Goal: Task Accomplishment & Management: Manage account settings

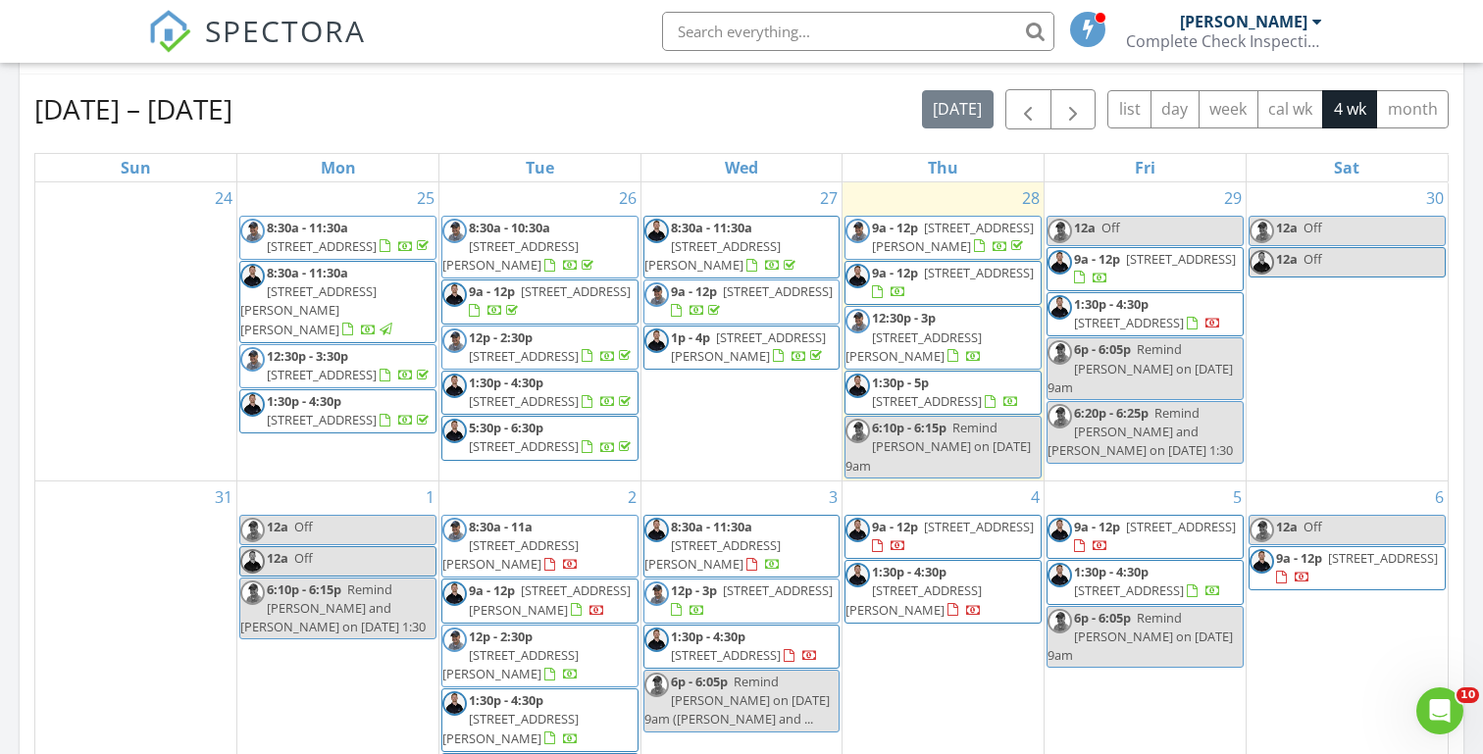
scroll to position [822, 0]
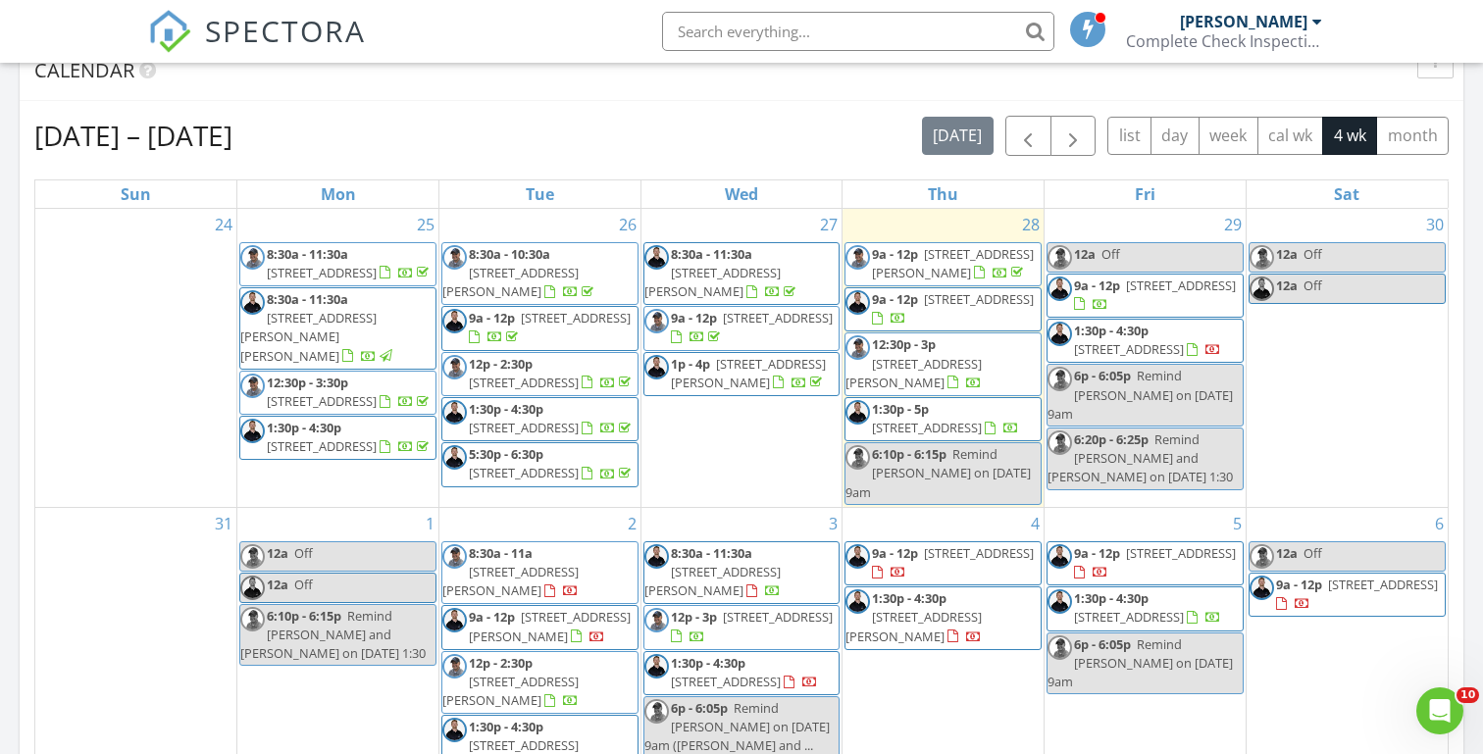
click at [924, 308] on span "1912 NW 12th St, Meridian 83646" at bounding box center [979, 299] width 110 height 18
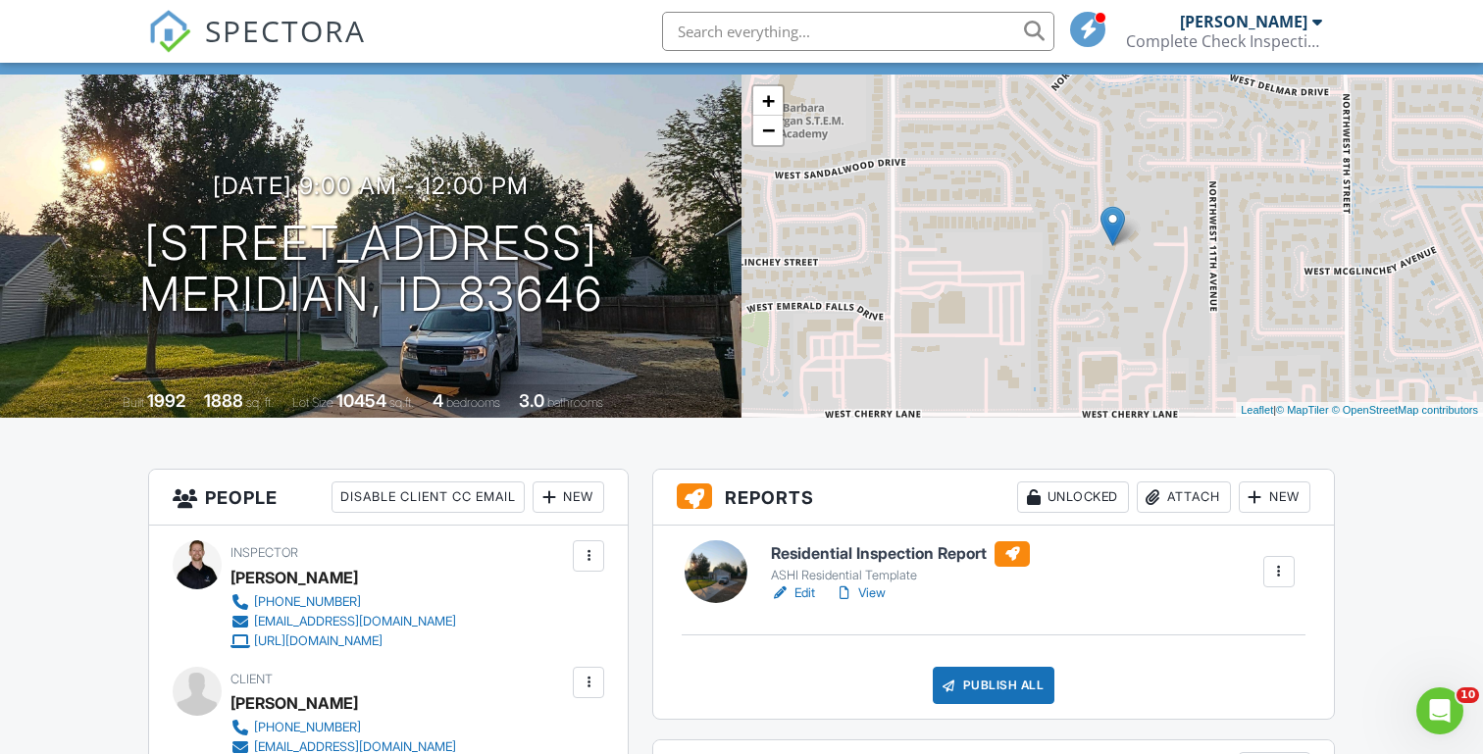
scroll to position [135, 0]
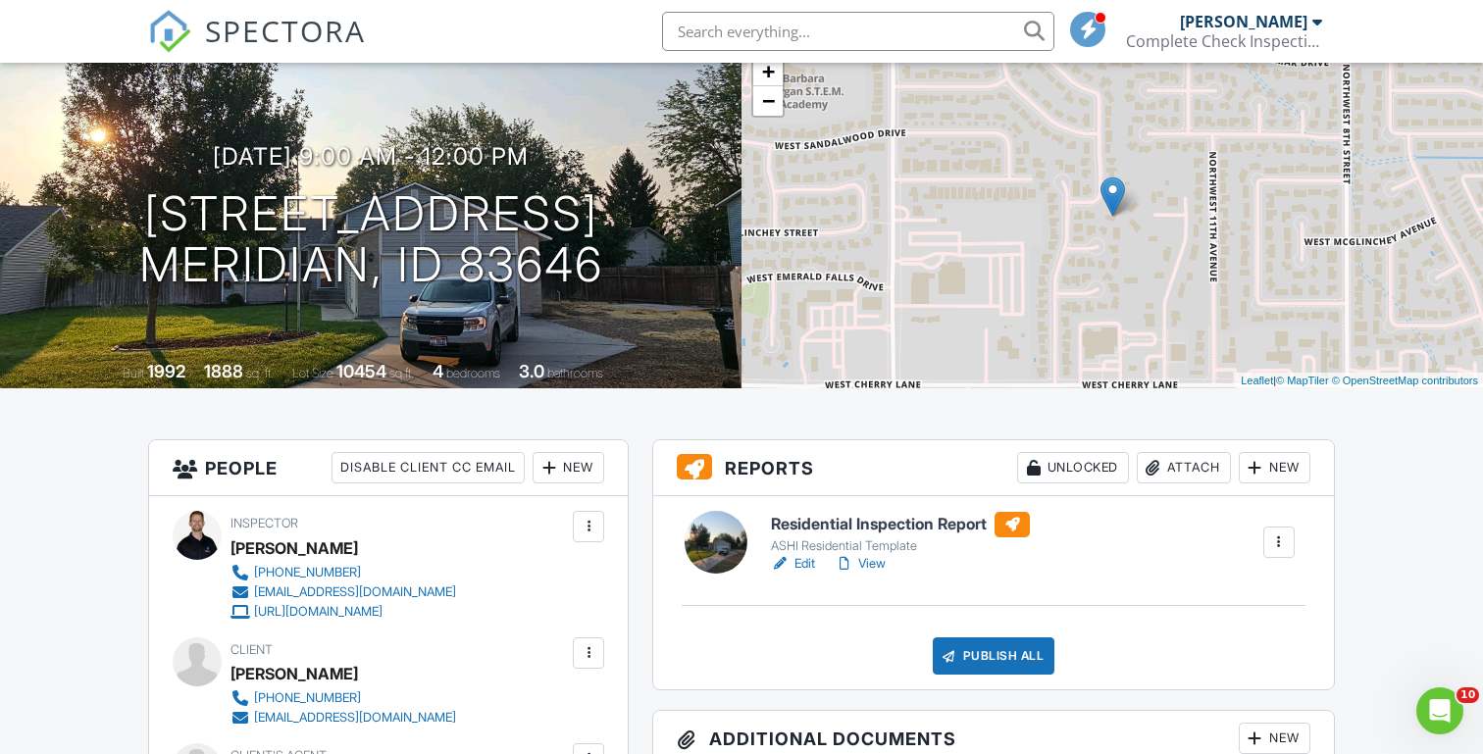
click at [872, 566] on link "View" at bounding box center [860, 564] width 51 height 20
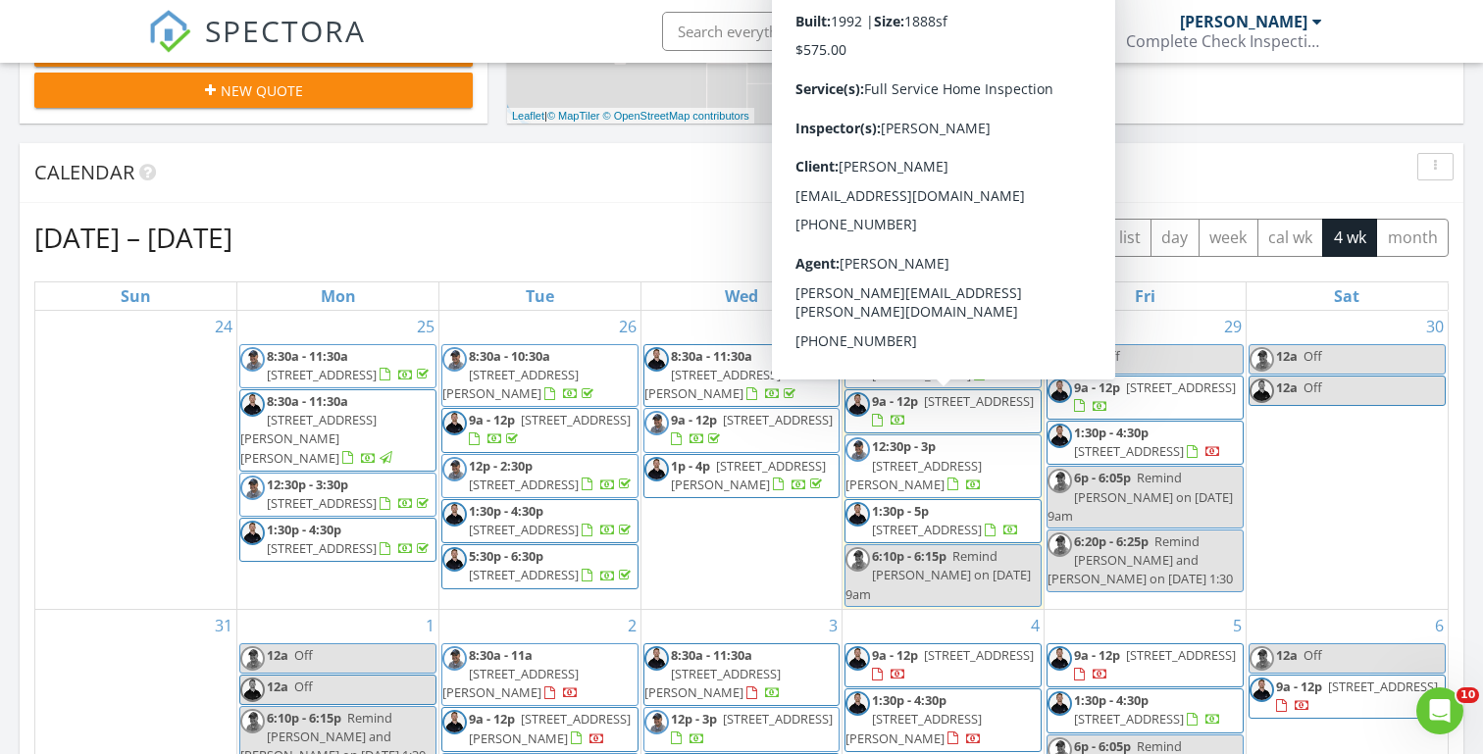
scroll to position [716, 0]
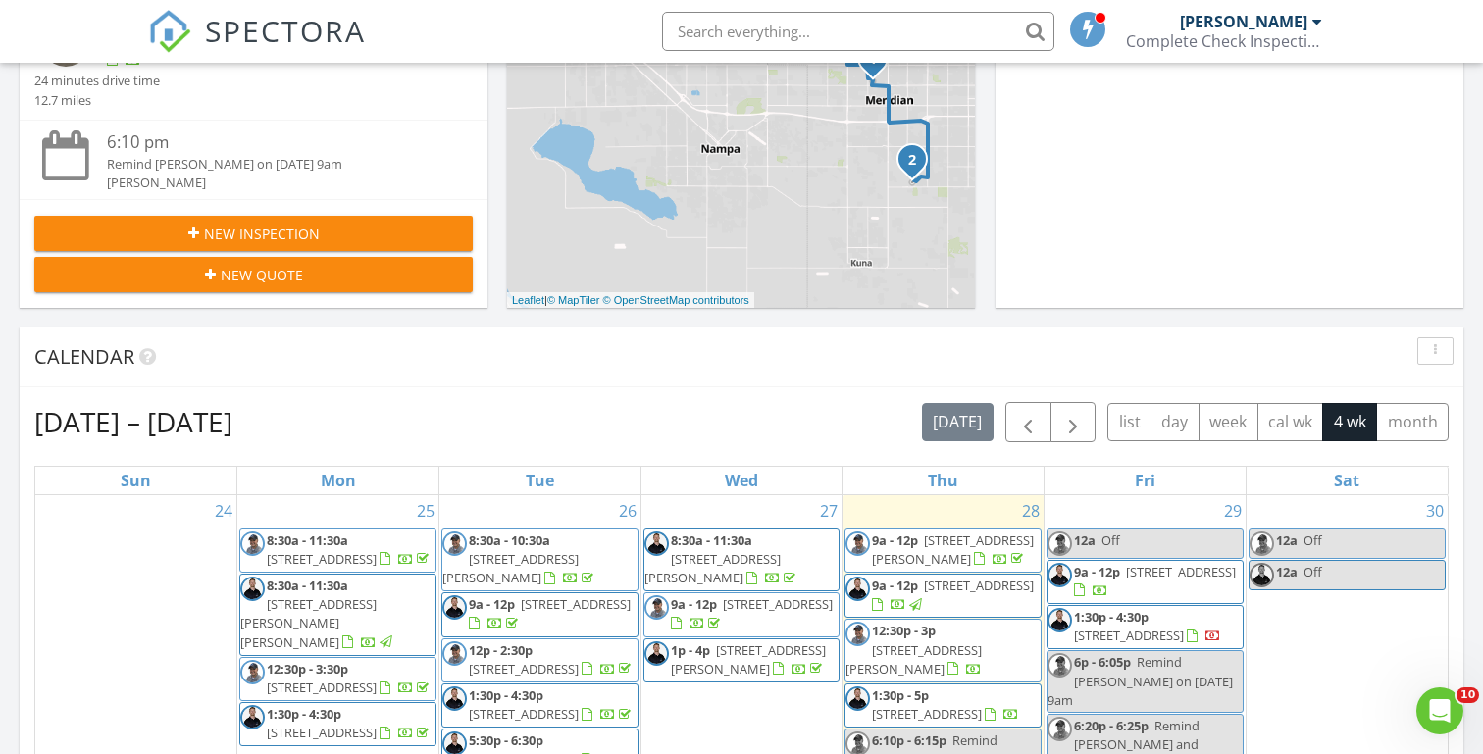
scroll to position [609, 0]
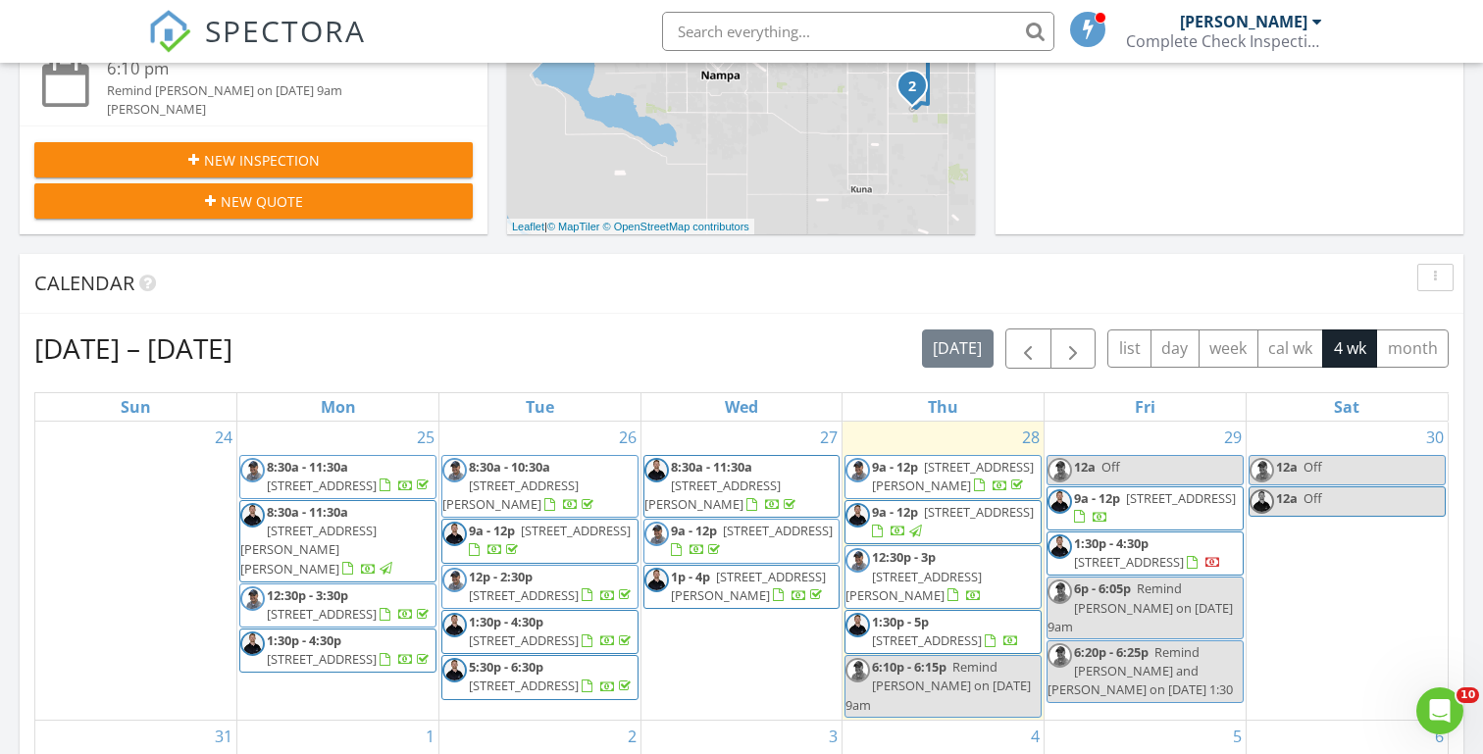
click at [888, 516] on span "9a - 12p" at bounding box center [895, 512] width 46 height 18
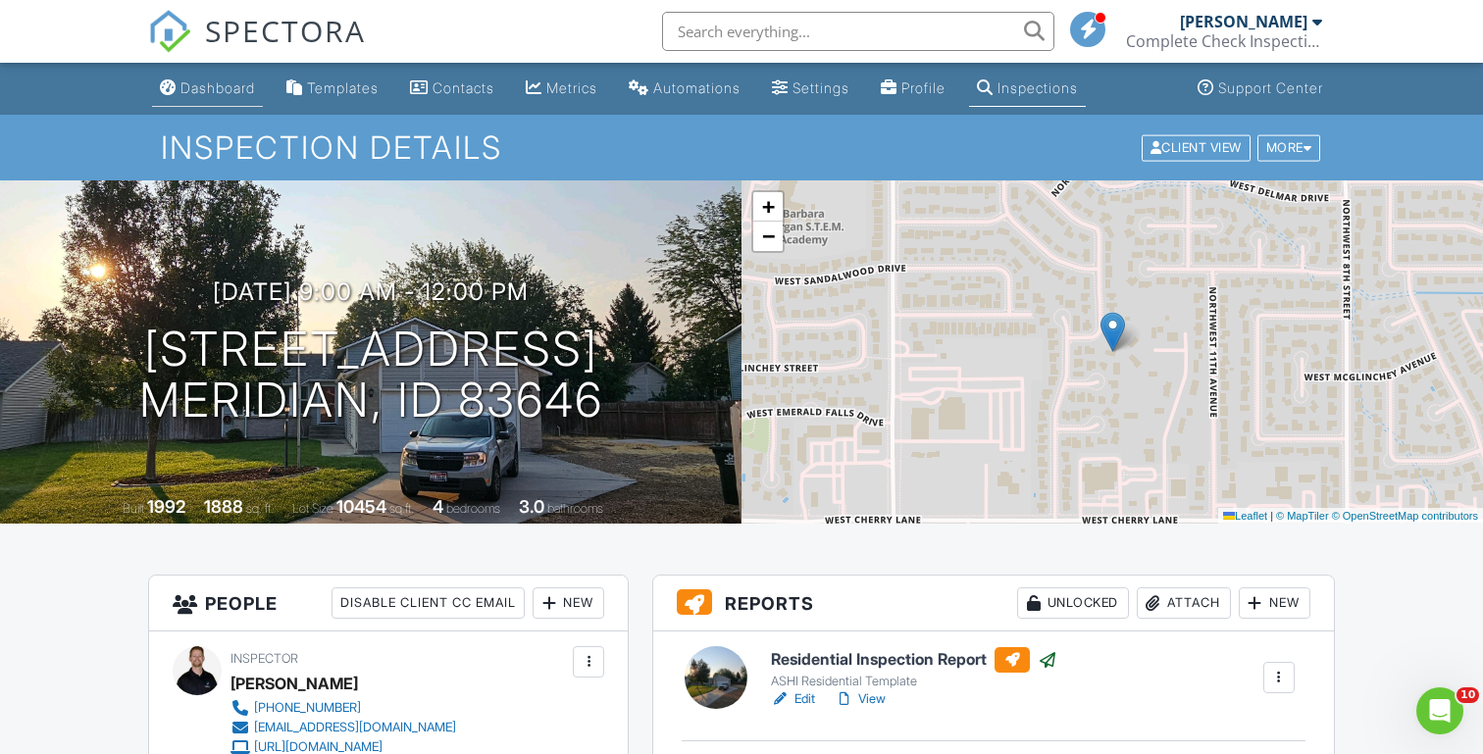
click at [222, 91] on div "Dashboard" at bounding box center [217, 87] width 75 height 17
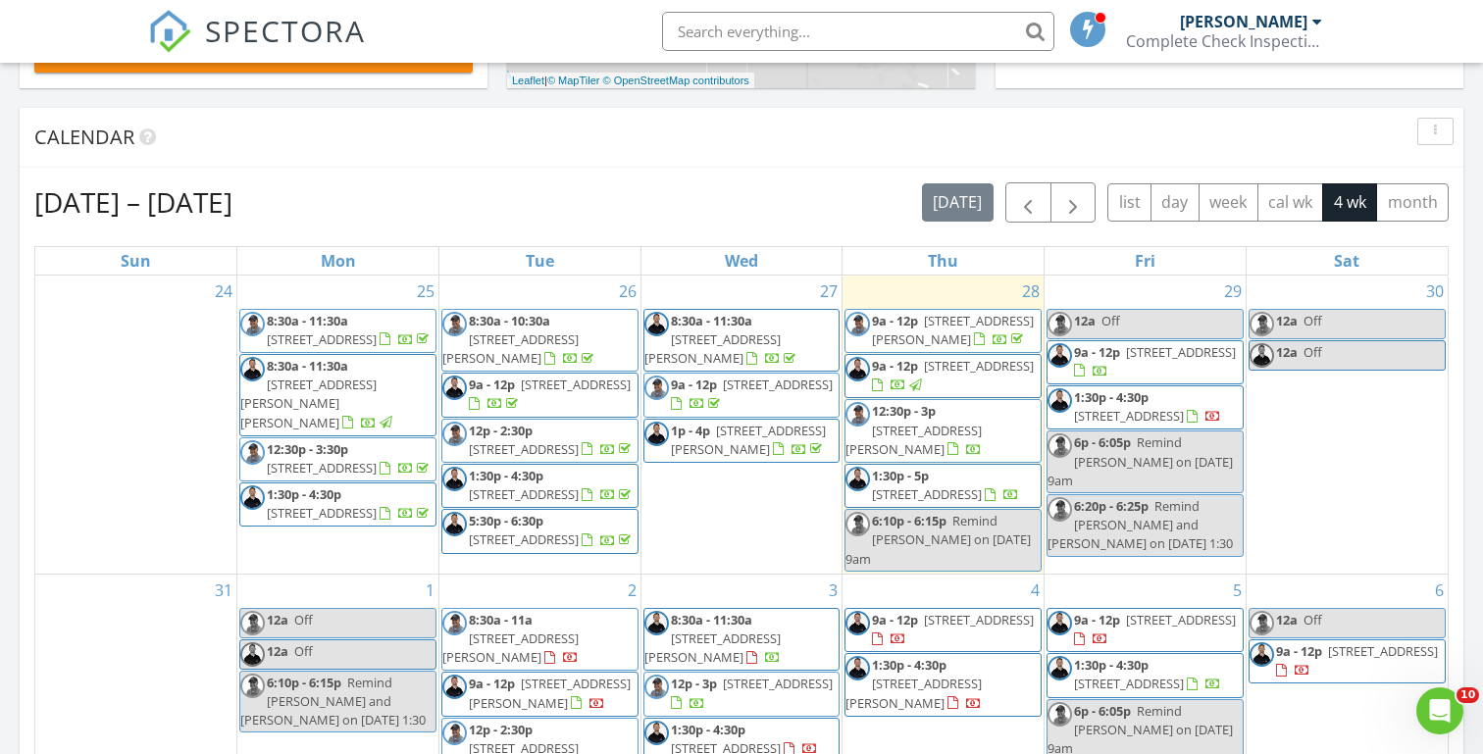
scroll to position [759, 0]
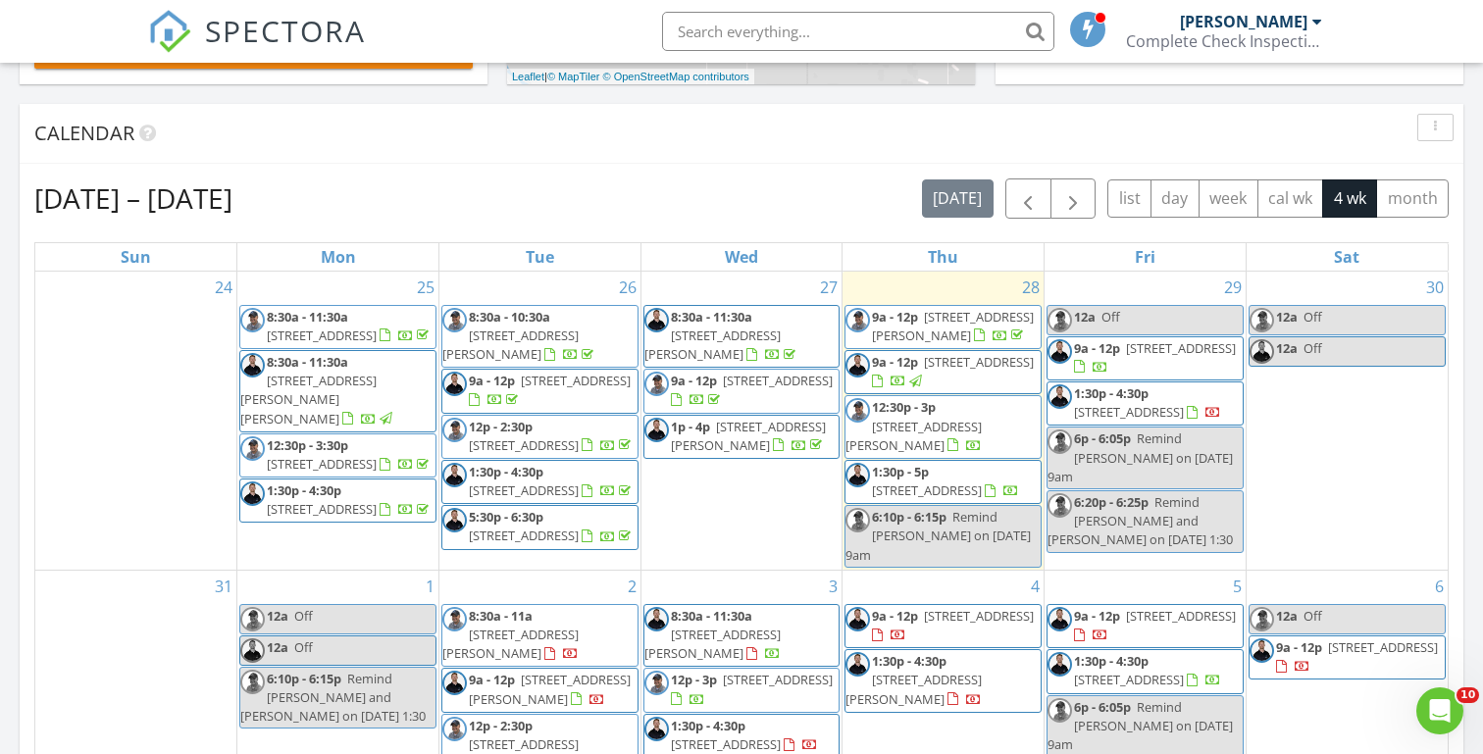
click at [919, 433] on span "9161 W White Jasmine Ct, Nampa 83687" at bounding box center [913, 436] width 136 height 36
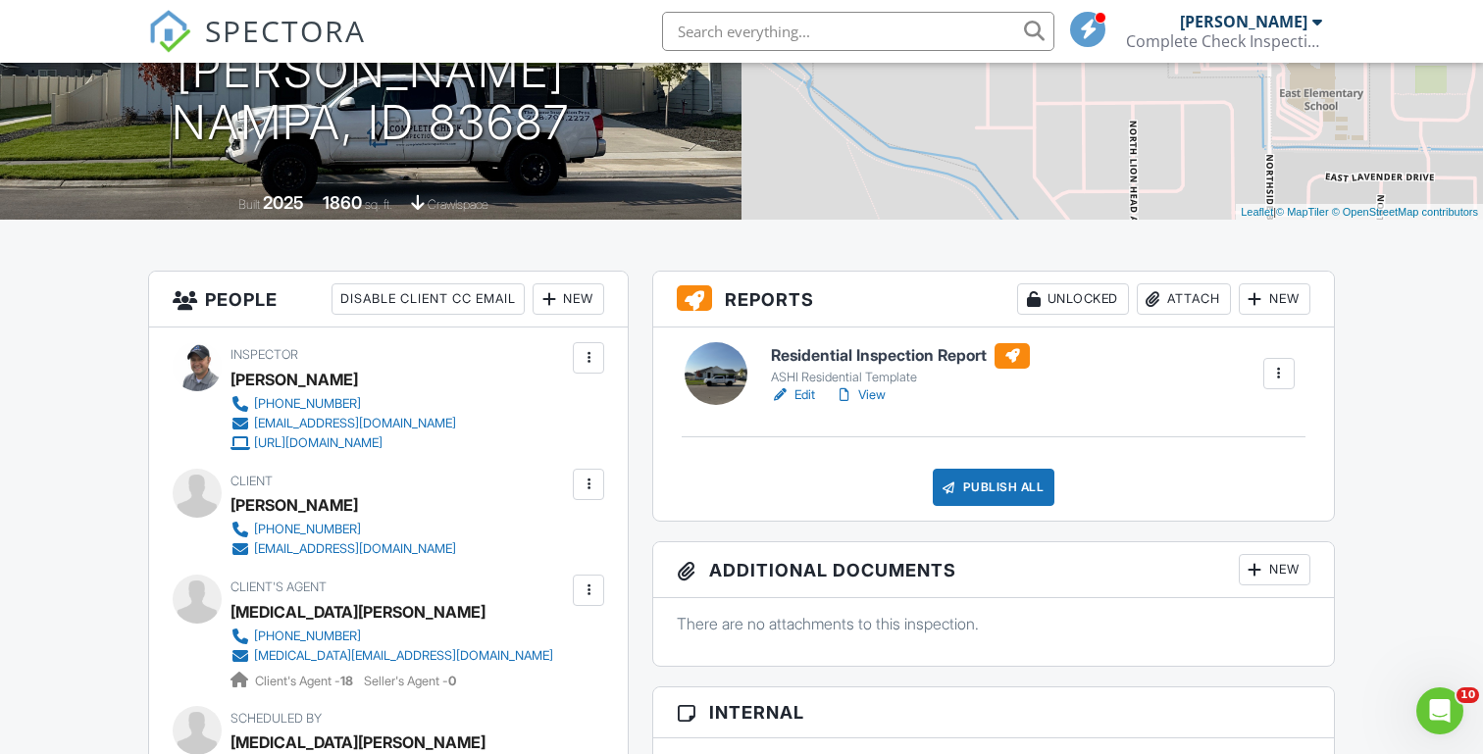
scroll to position [331, 0]
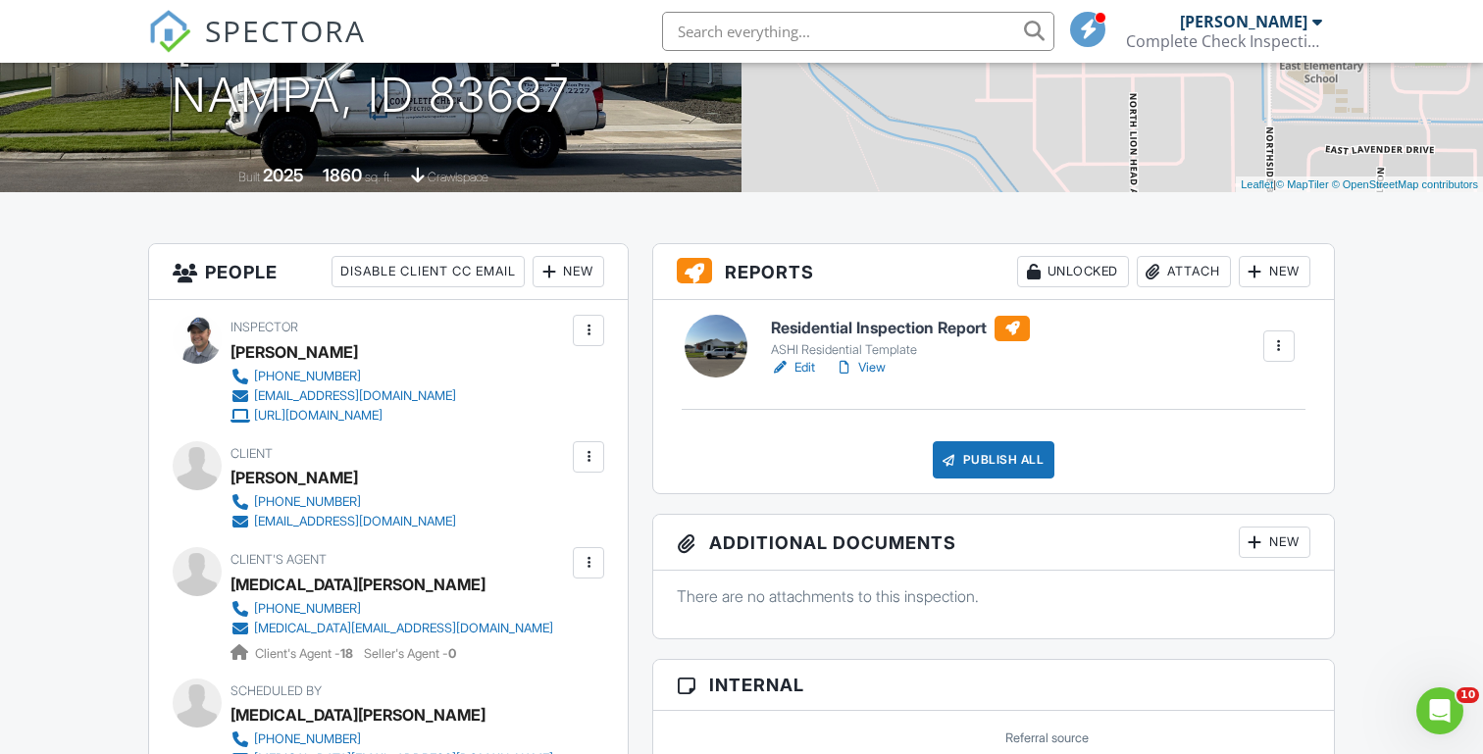
click at [881, 360] on link "View" at bounding box center [860, 368] width 51 height 20
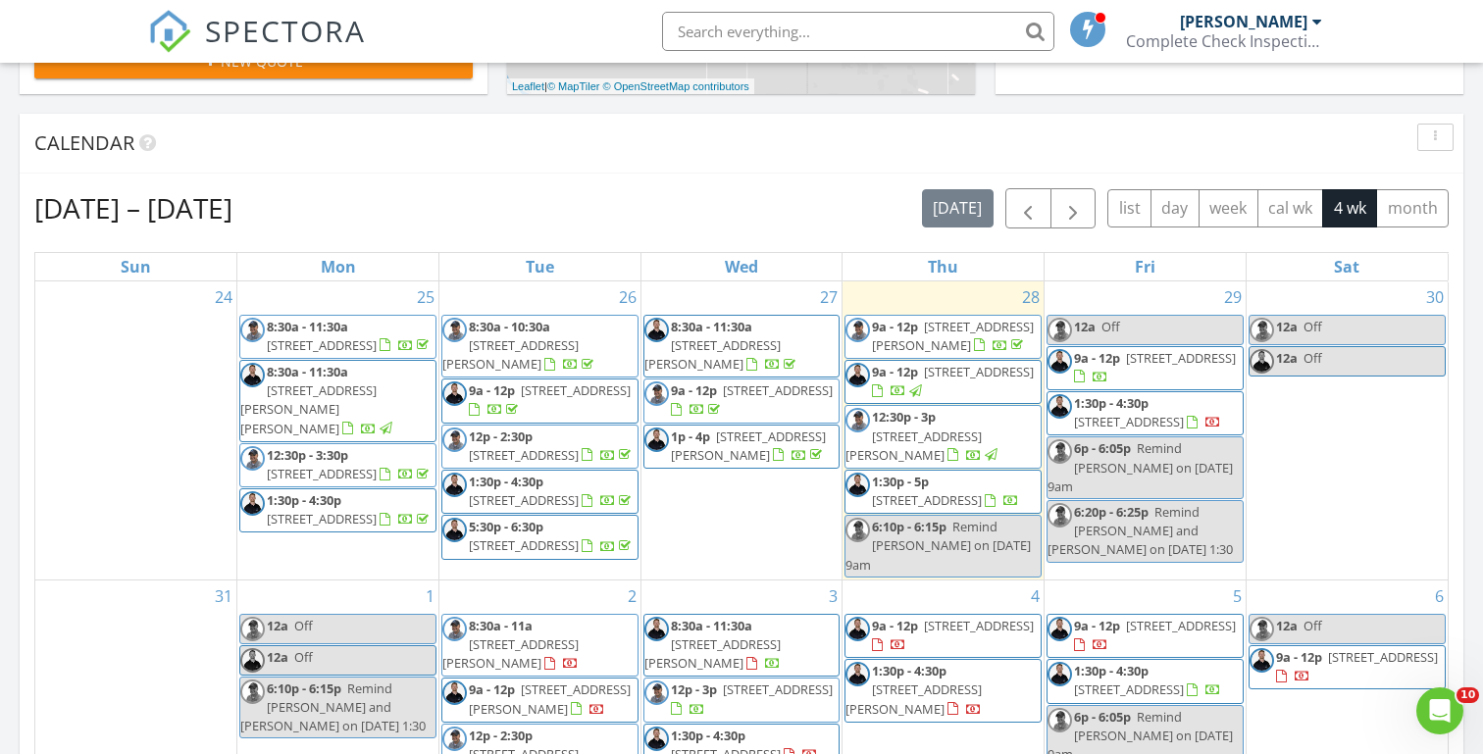
scroll to position [28, 0]
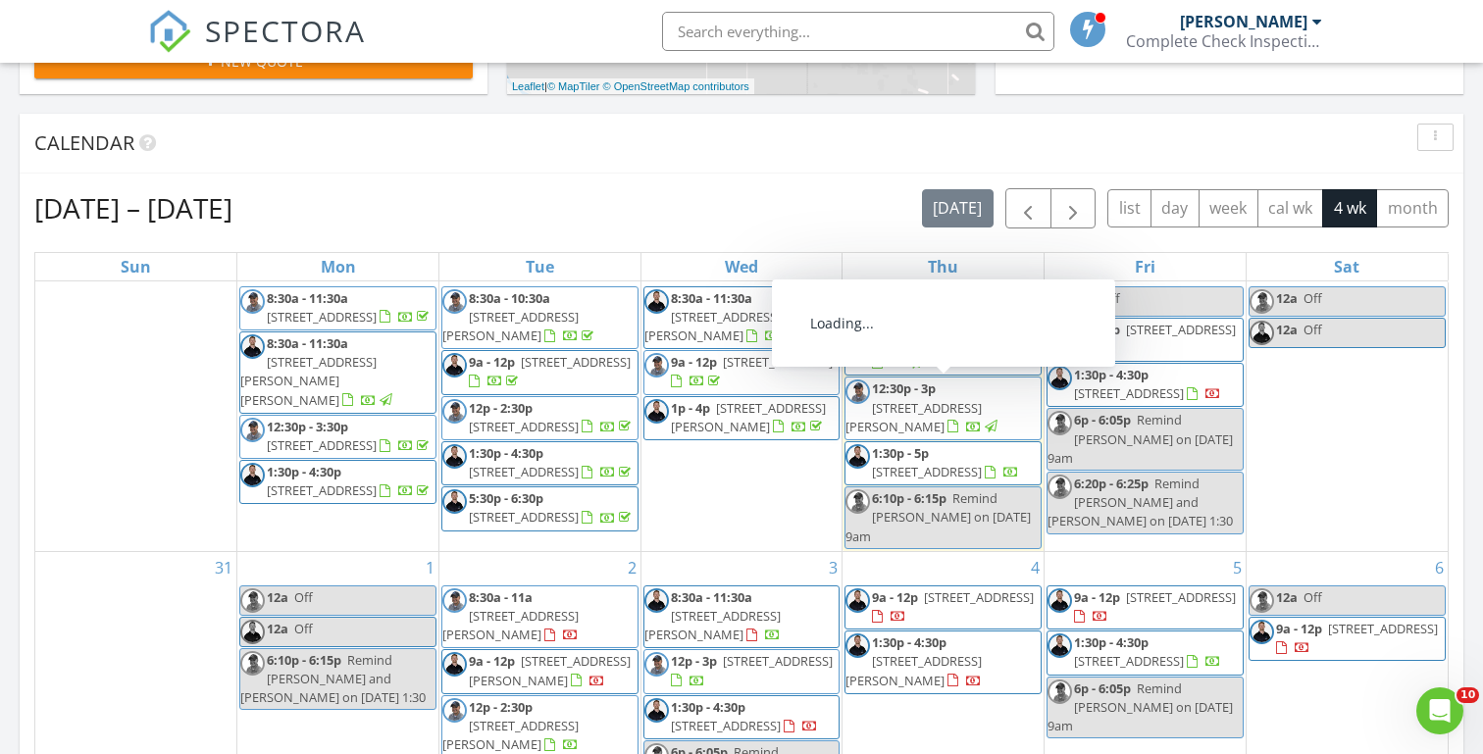
click at [898, 413] on span "9161 W White Jasmine Ct, Nampa 83687" at bounding box center [913, 417] width 136 height 36
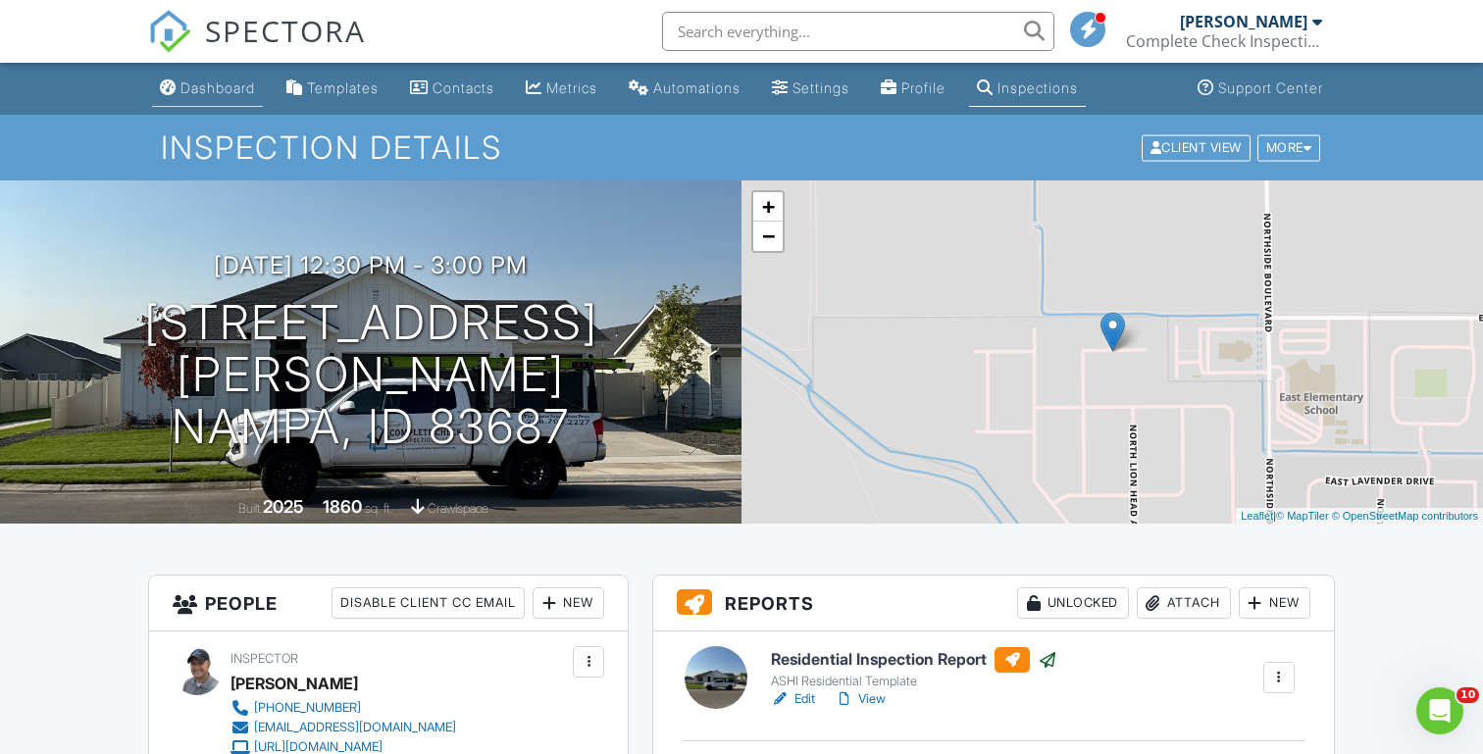
click at [210, 91] on div "Dashboard" at bounding box center [217, 87] width 75 height 17
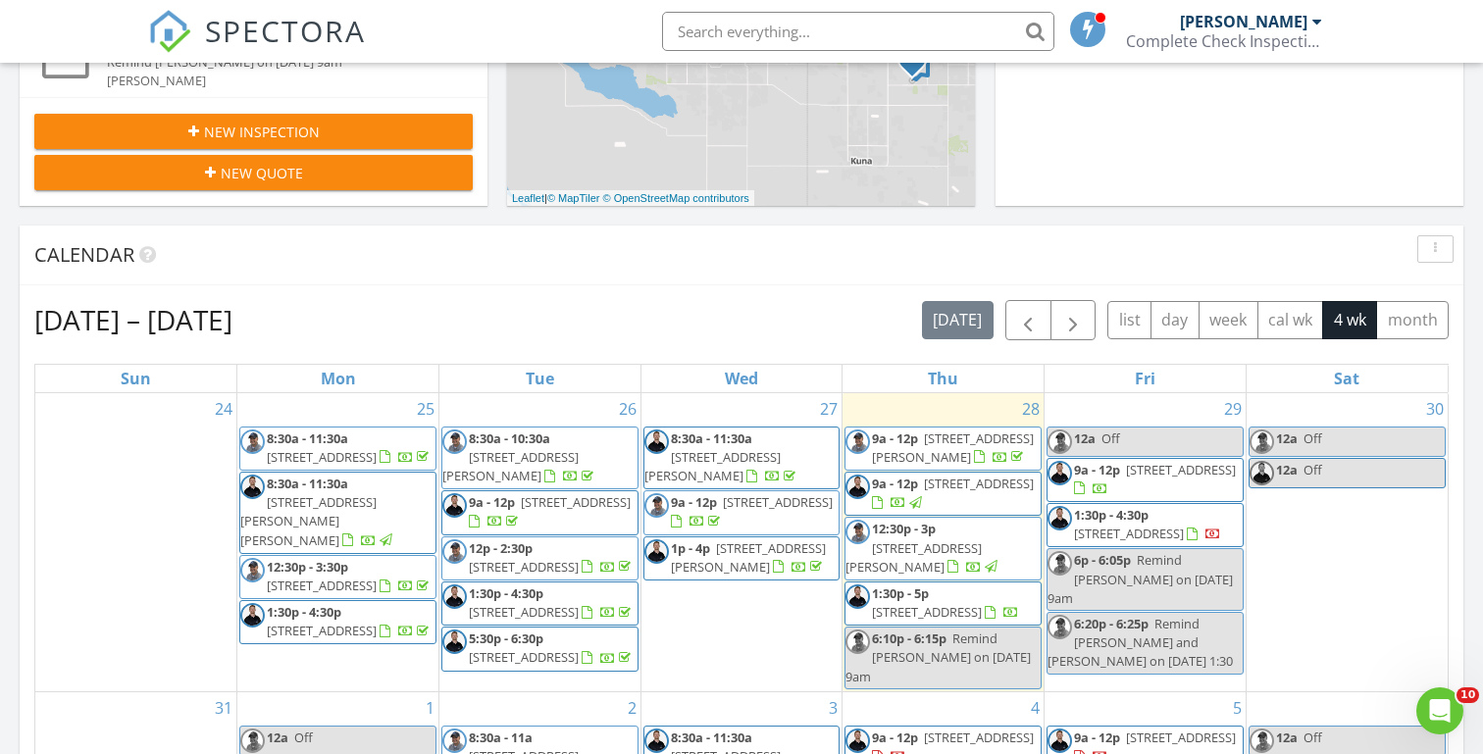
scroll to position [600, 0]
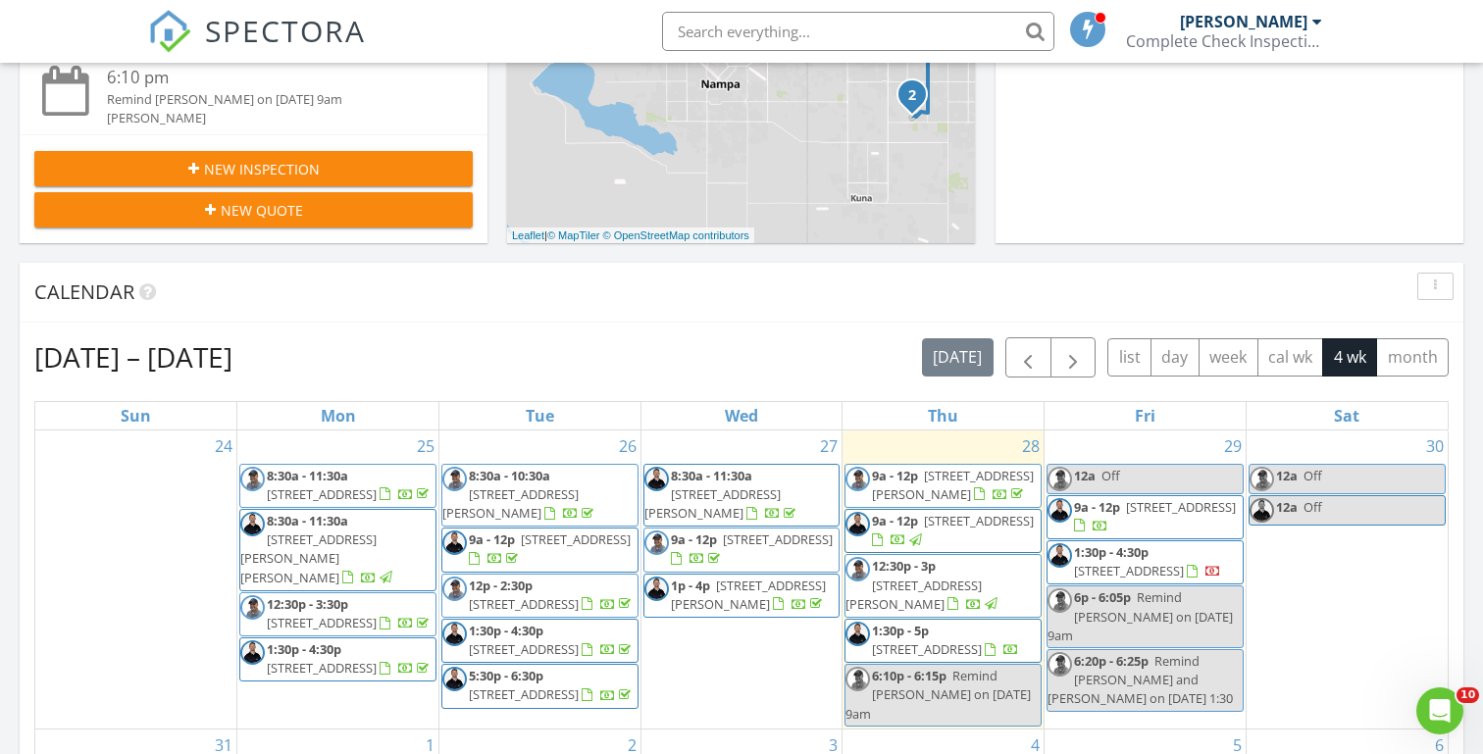
click at [501, 251] on div "Today Michael Hasson 9:00 am 15881 Purple Sage Rd, Caldwell, ID 83607 Michael H…" at bounding box center [741, 547] width 1483 height 1785
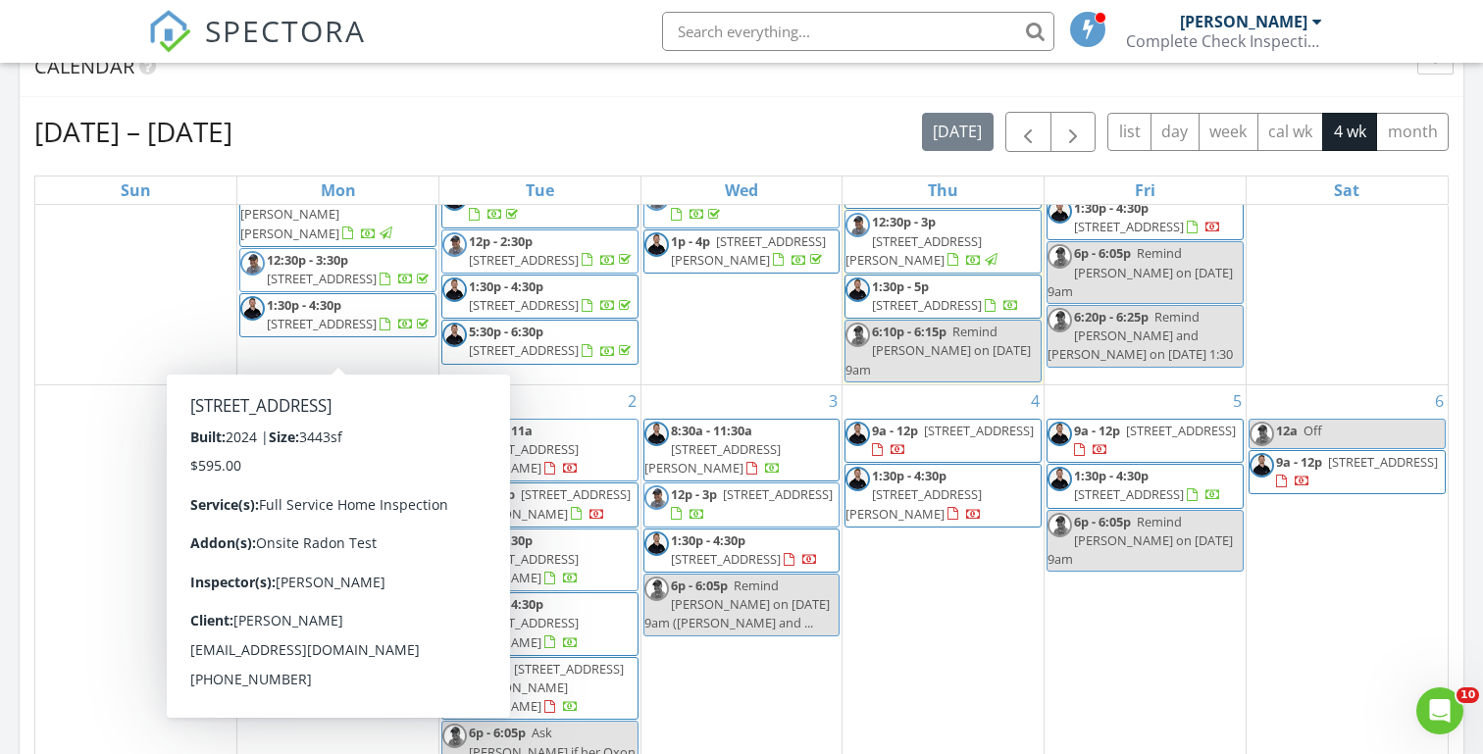
scroll to position [127, 0]
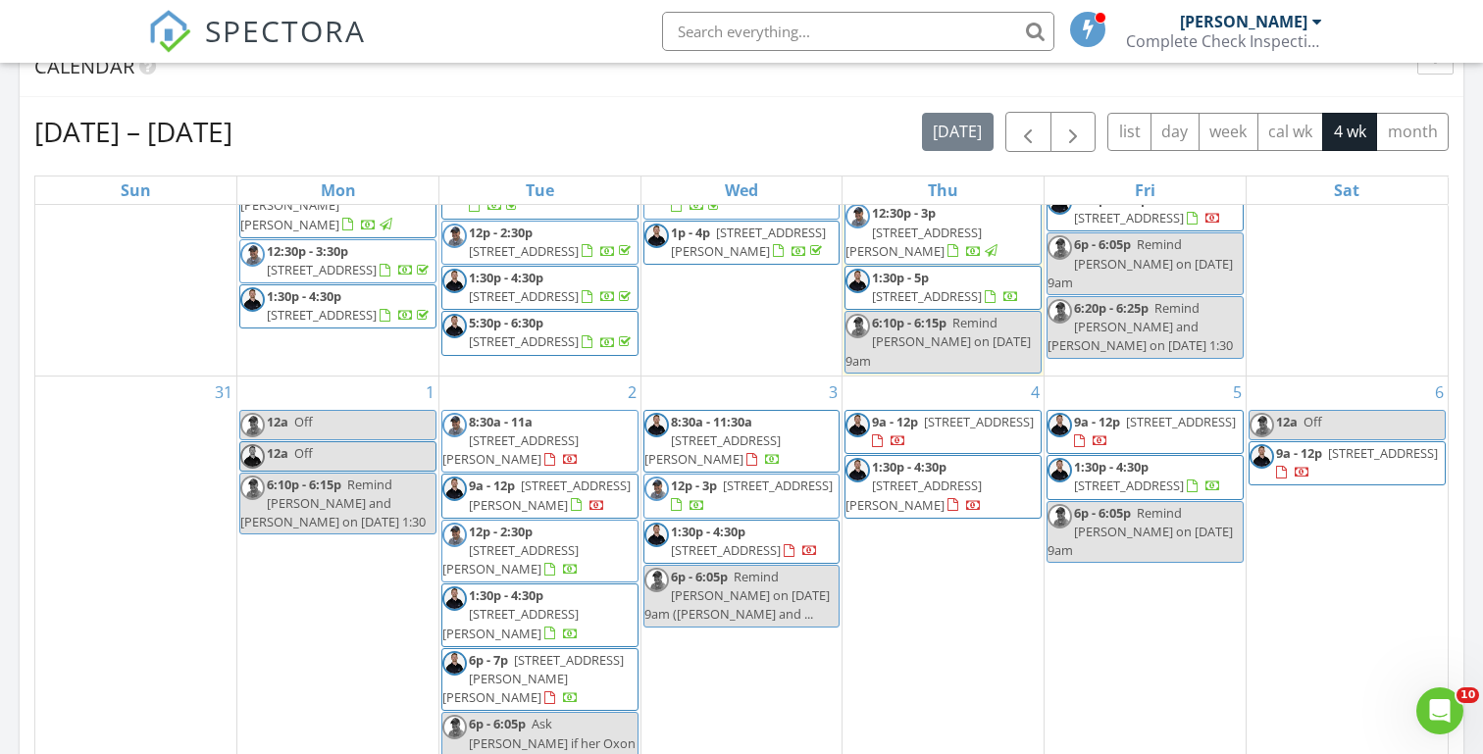
click at [9, 323] on div "Today Michael Hasson 9:00 am 15881 Purple Sage Rd, Caldwell, ID 83607 Michael H…" at bounding box center [741, 321] width 1483 height 1785
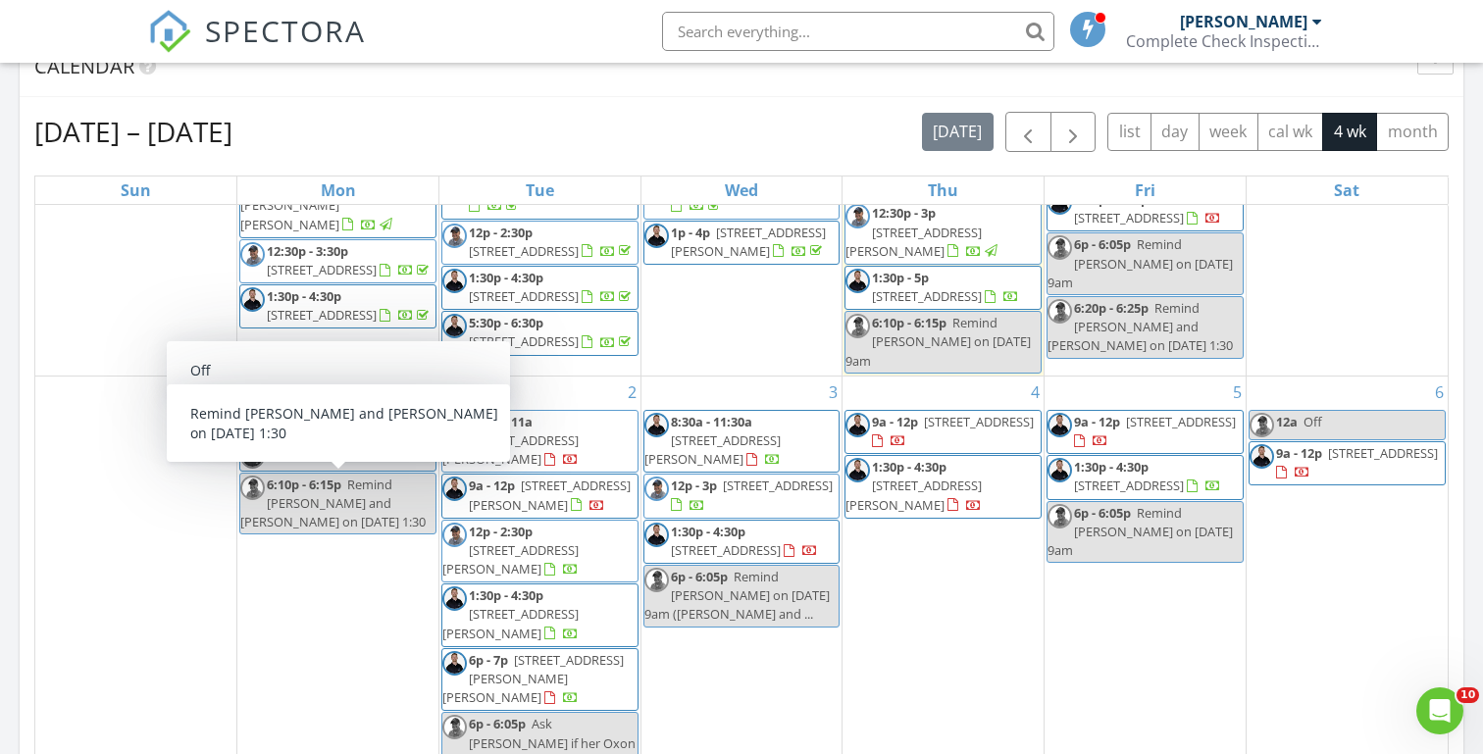
click at [8, 372] on div "Today Michael Hasson 9:00 am 15881 Purple Sage Rd, Caldwell, ID 83607 Michael H…" at bounding box center [741, 321] width 1483 height 1785
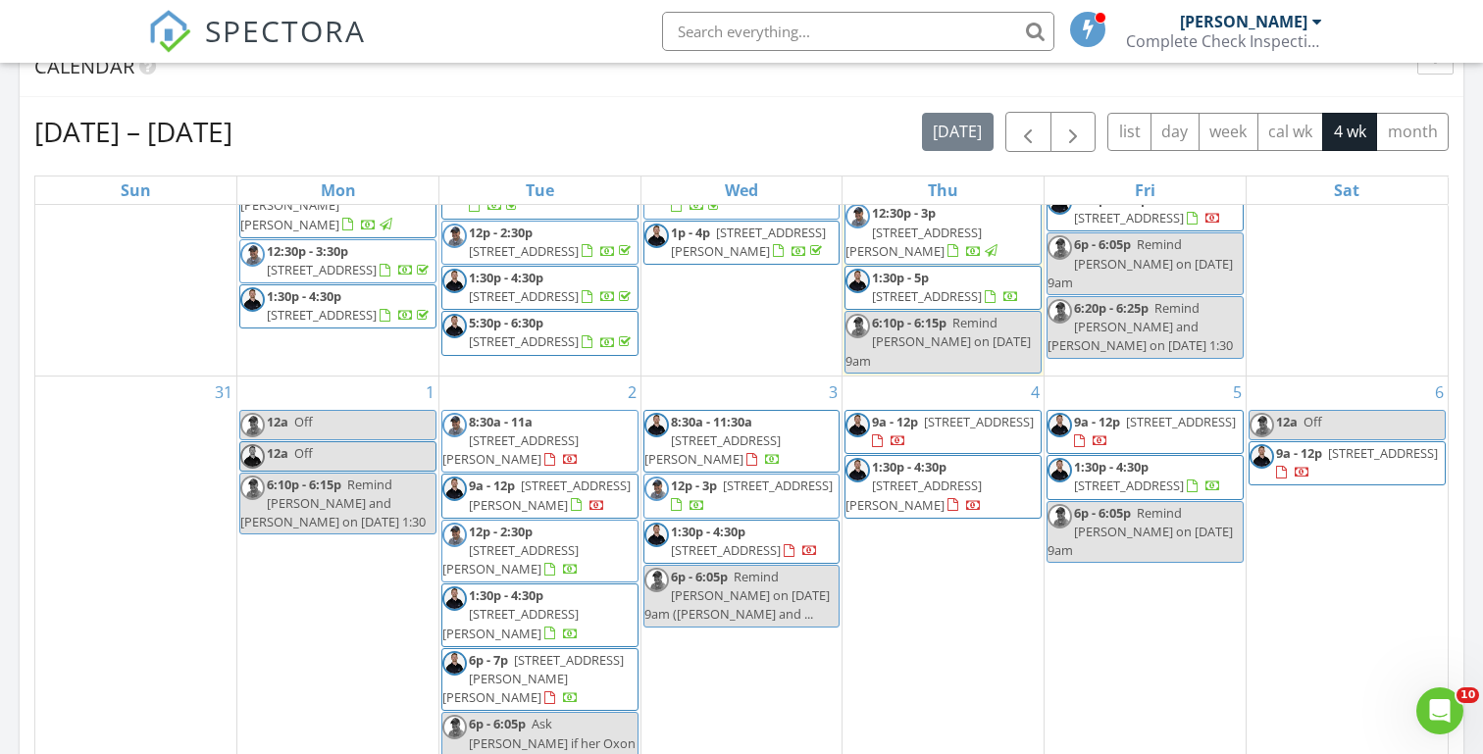
click at [8, 313] on div "Today Michael Hasson 9:00 am 15881 Purple Sage Rd, Caldwell, ID 83607 Michael H…" at bounding box center [741, 321] width 1483 height 1785
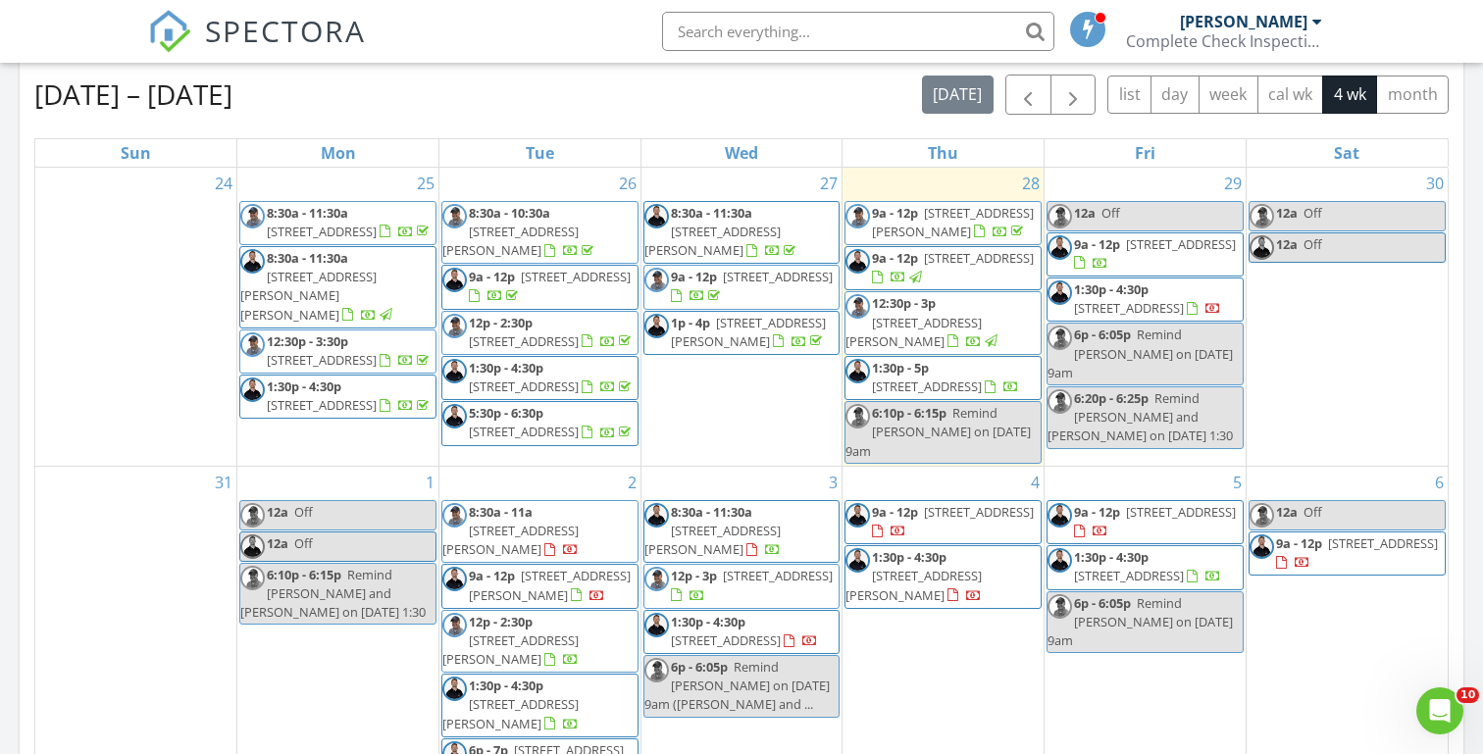
scroll to position [844, 0]
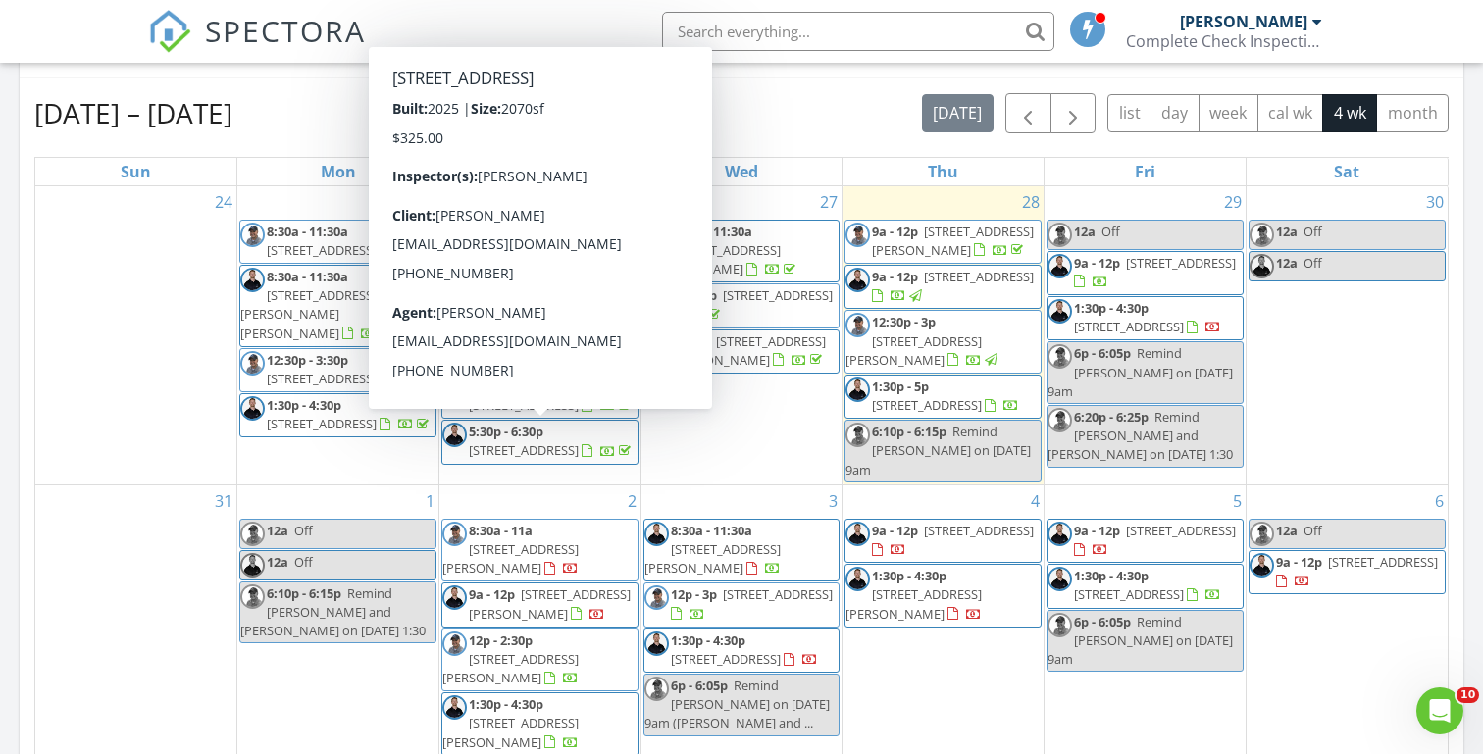
click at [9, 279] on div "Today Michael Hasson 9:00 am 15881 Purple Sage Rd, Caldwell, ID 83607 Michael H…" at bounding box center [741, 303] width 1483 height 1785
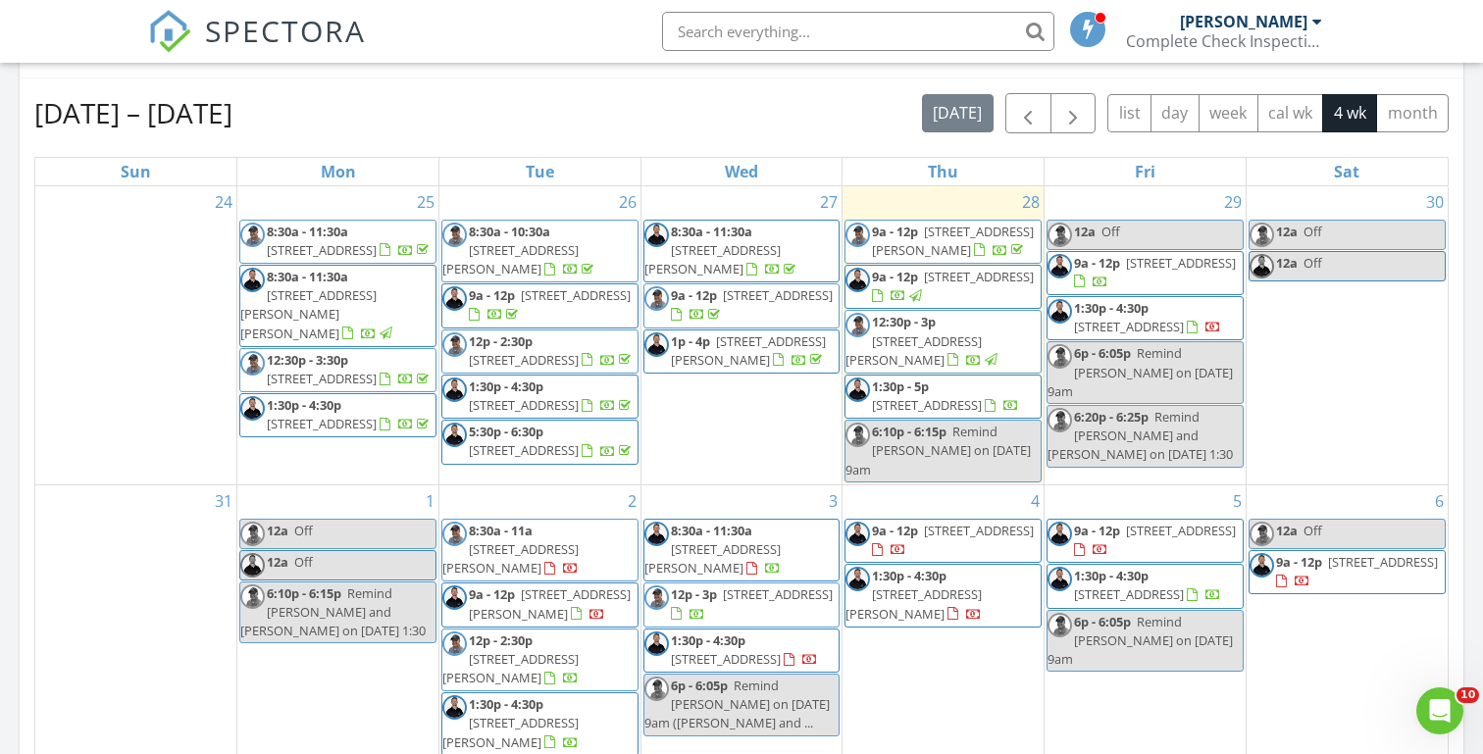
click at [737, 25] on input "text" at bounding box center [858, 31] width 392 height 39
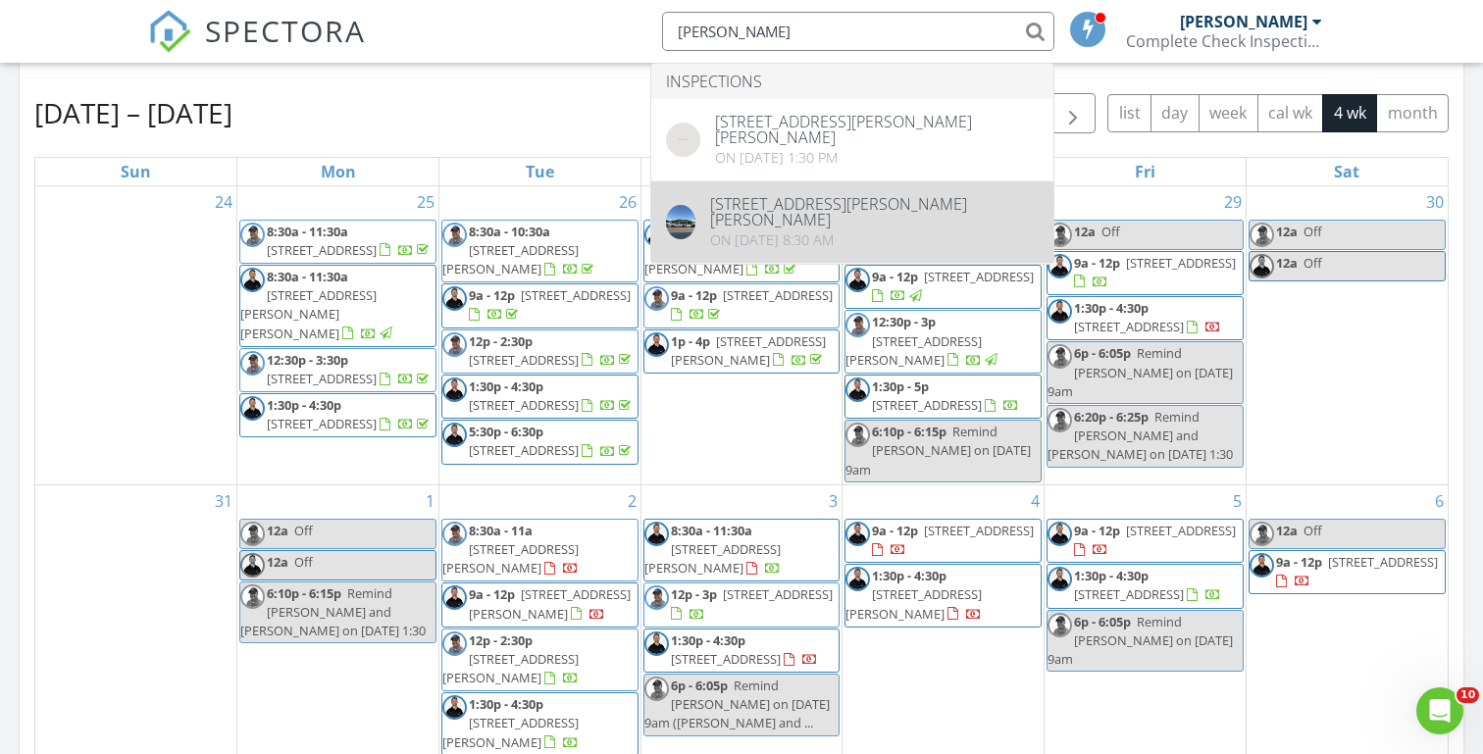
type input "[PERSON_NAME]"
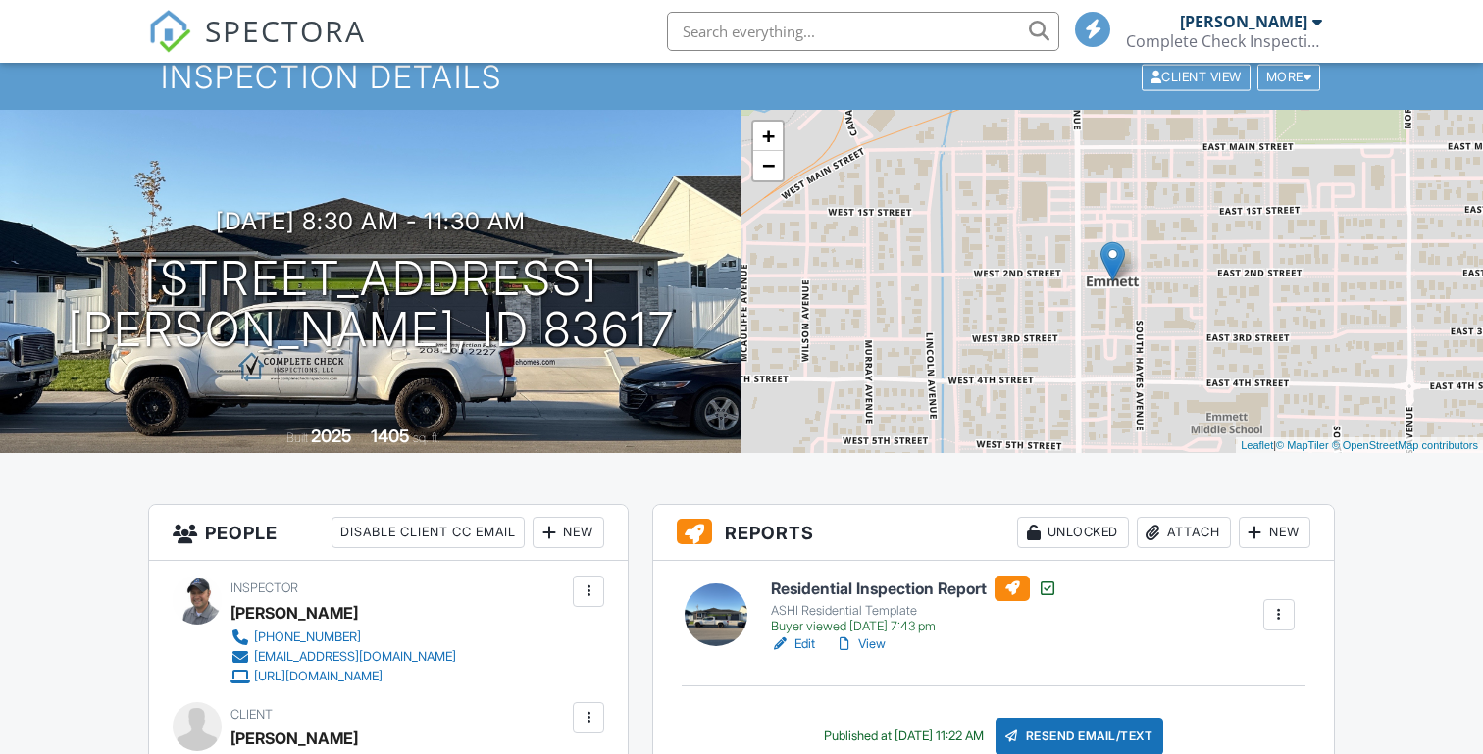
scroll to position [163, 0]
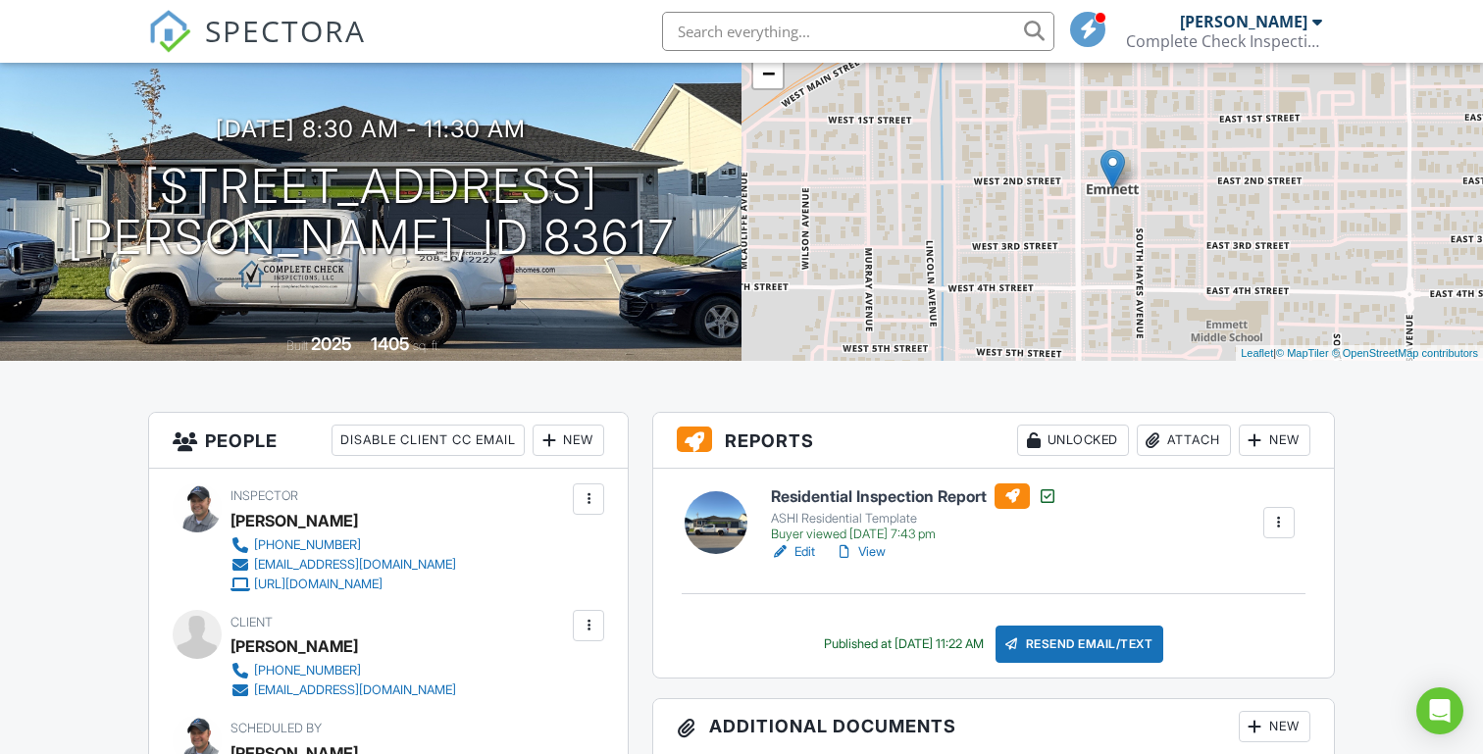
click at [877, 548] on link "View" at bounding box center [860, 552] width 51 height 20
